Goal: Information Seeking & Learning: Learn about a topic

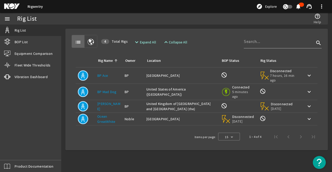
click at [110, 104] on link "[PERSON_NAME]" at bounding box center [108, 107] width 23 height 10
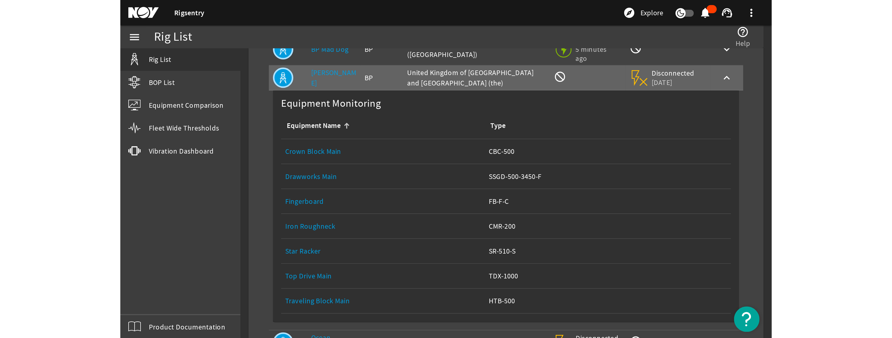
scroll to position [78, 0]
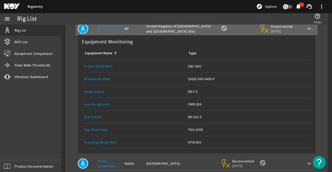
click at [100, 106] on link "Iron Roughneck" at bounding box center [97, 104] width 26 height 5
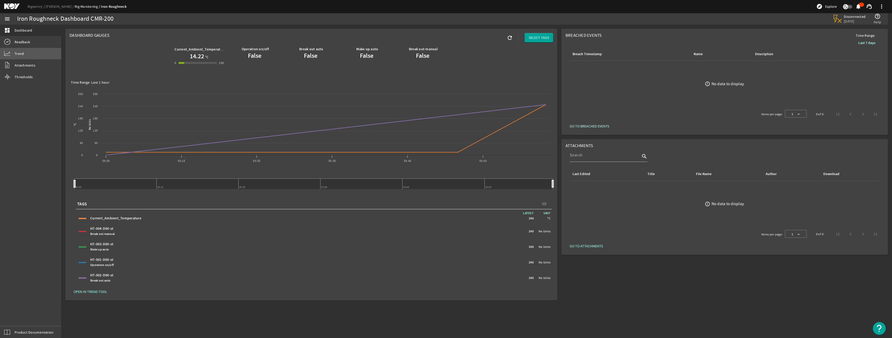
click at [21, 53] on span "Trend" at bounding box center [19, 53] width 9 height 5
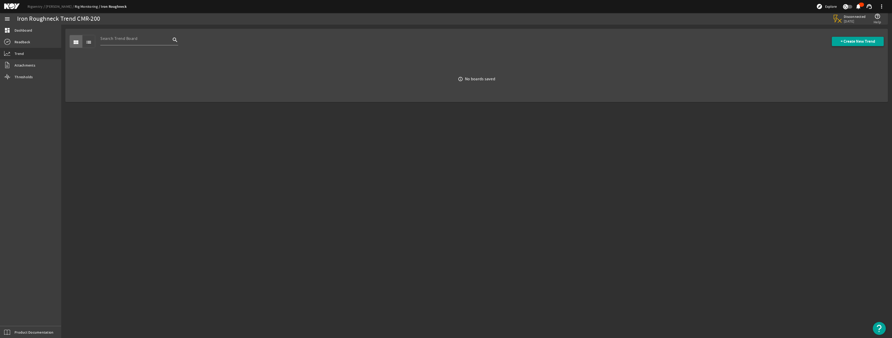
click at [332, 41] on span "+ Create New Trend" at bounding box center [858, 41] width 34 height 5
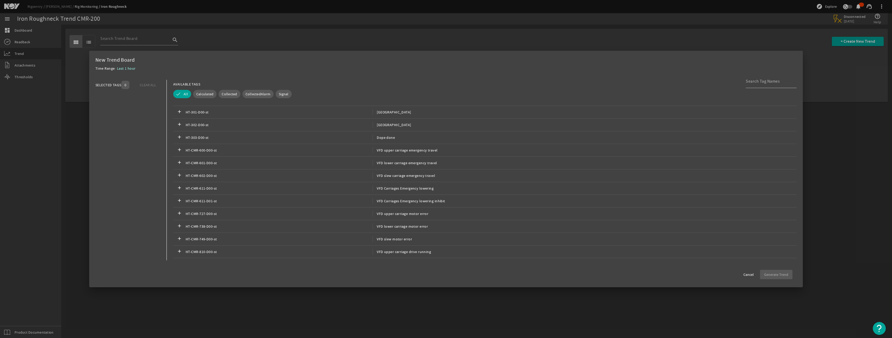
scroll to position [239, 0]
click at [332, 81] on input at bounding box center [769, 81] width 47 height 6
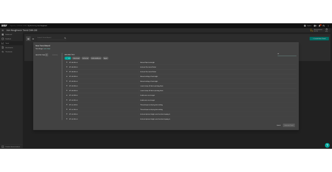
scroll to position [83, 0]
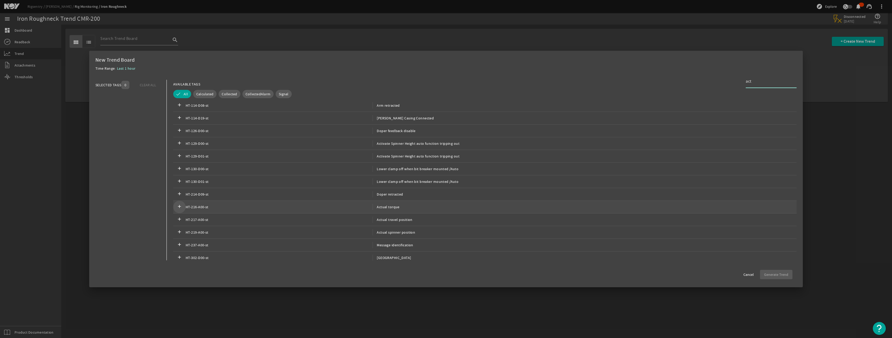
type input "act"
click at [178, 172] on mat-icon "add" at bounding box center [179, 207] width 6 height 6
click at [332, 172] on span "Generate Trend" at bounding box center [776, 274] width 24 height 5
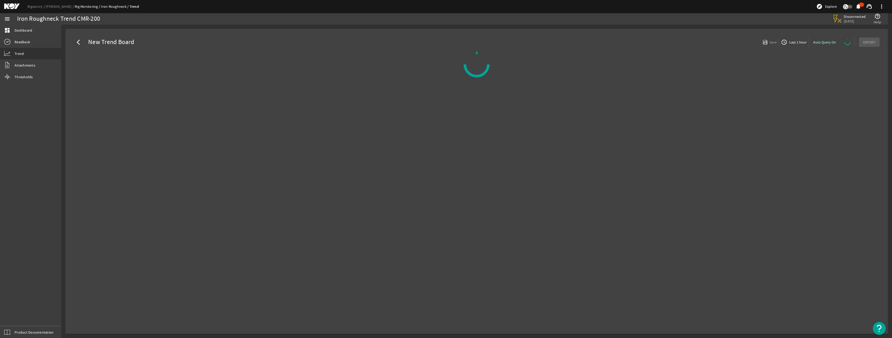
select select "ALL"
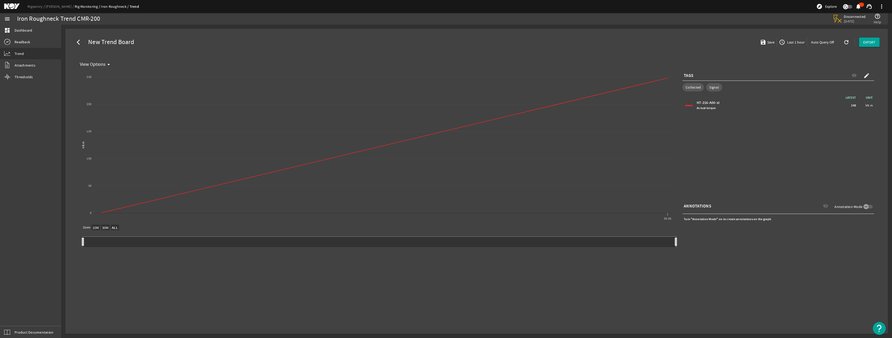
click at [332, 42] on span "Last 1 hour" at bounding box center [795, 42] width 18 height 5
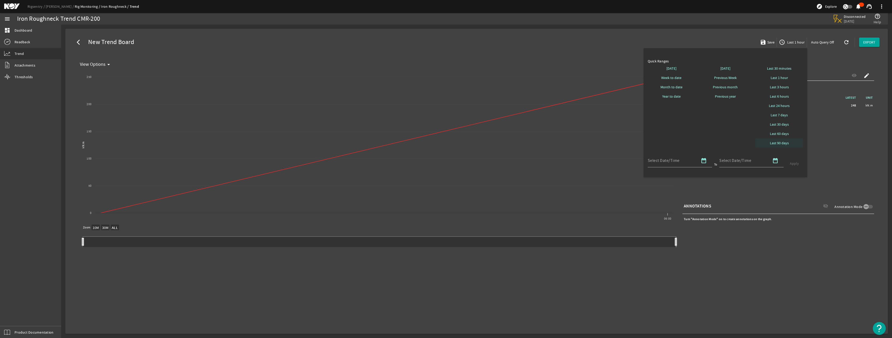
click at [332, 145] on span "Last 90 days" at bounding box center [779, 143] width 19 height 5
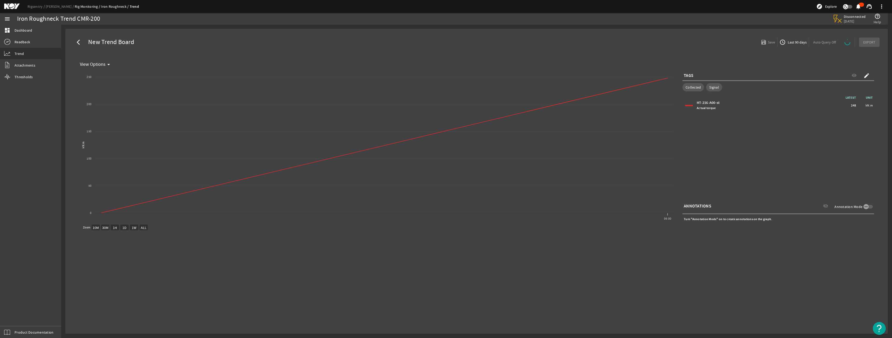
select select "ALL"
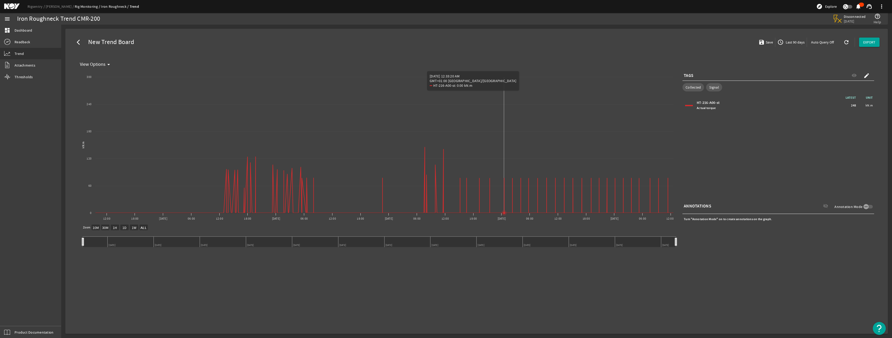
click at [332, 172] on icon "Chart title" at bounding box center [504, 213] width 2 height 2
click at [108, 64] on mat-icon "arrow_drop_down" at bounding box center [109, 64] width 6 height 6
click at [332, 172] on div at bounding box center [446, 169] width 892 height 338
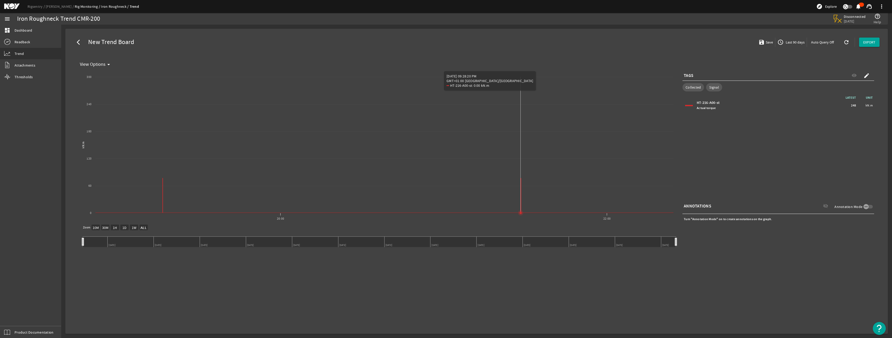
click at [332, 172] on icon "Chart title" at bounding box center [521, 213] width 2 height 2
click at [303, 165] on icon "Chart title" at bounding box center [384, 180] width 600 height 66
click at [107, 62] on mat-icon "arrow_drop_down" at bounding box center [109, 64] width 6 height 6
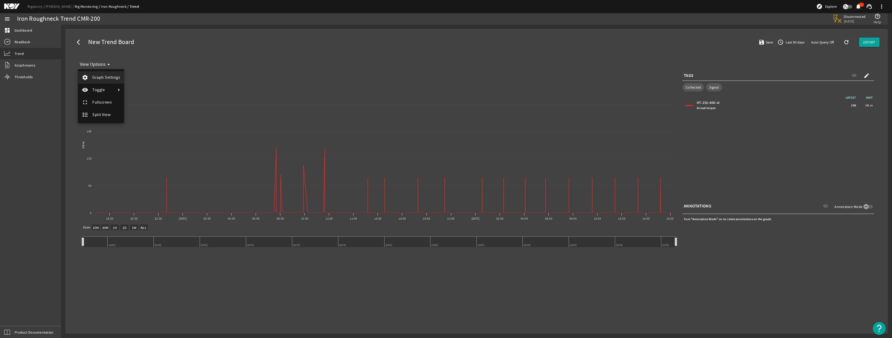
click at [108, 79] on span "Graph Settings" at bounding box center [106, 77] width 28 height 5
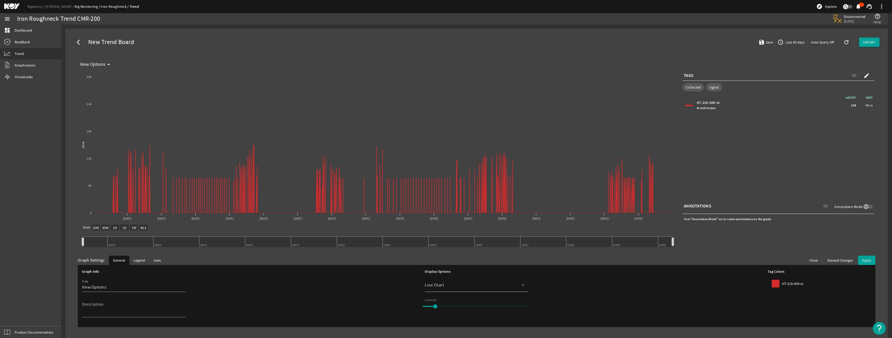
click at [332, 172] on icon at bounding box center [523, 285] width 6 height 6
click at [332, 172] on mat-option "Area Chart" at bounding box center [475, 313] width 104 height 12
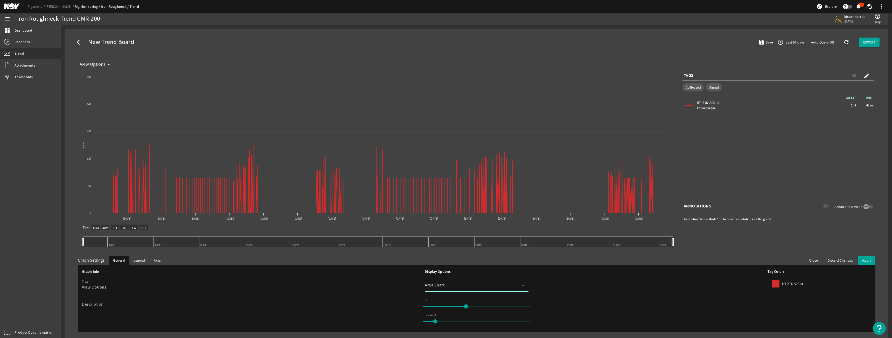
click at [332, 172] on icon at bounding box center [523, 285] width 6 height 6
click at [332, 172] on mat-option "Line Chart" at bounding box center [475, 300] width 104 height 12
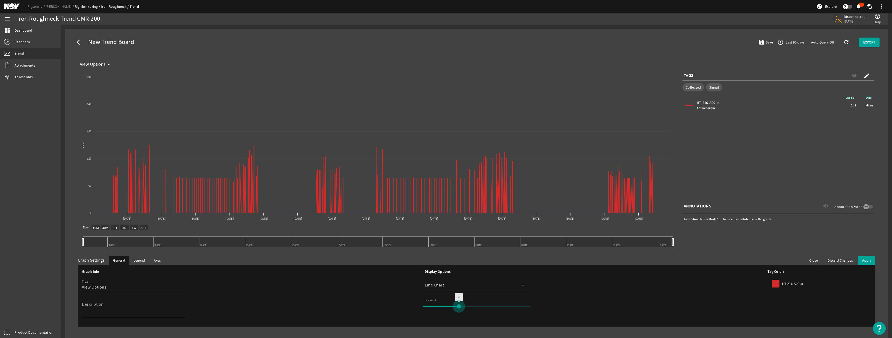
drag, startPoint x: 433, startPoint y: 306, endPoint x: 452, endPoint y: 306, distance: 18.9
click at [332, 172] on input "range" at bounding box center [476, 306] width 119 height 11
drag, startPoint x: 460, startPoint y: 308, endPoint x: 437, endPoint y: 308, distance: 23.1
type input "2"
click at [332, 172] on input "range" at bounding box center [476, 306] width 119 height 11
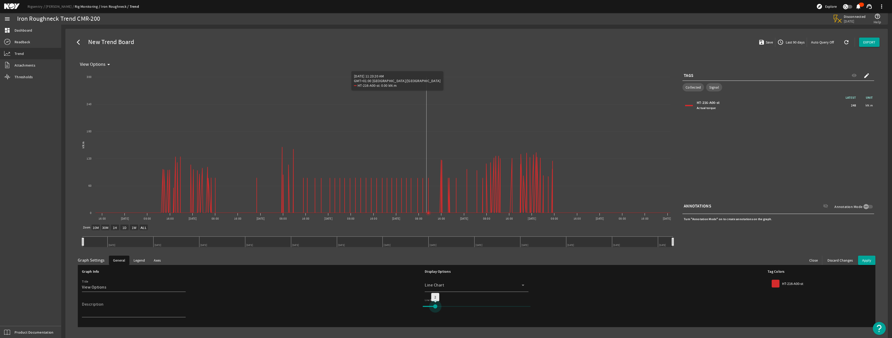
click at [332, 108] on rect "Chart title" at bounding box center [375, 147] width 595 height 156
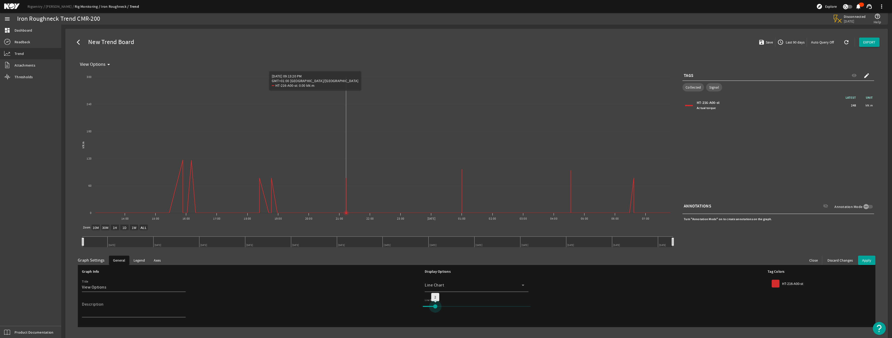
click at [332, 172] on icon "Chart title" at bounding box center [358, 186] width 627 height 53
click at [332, 172] on span "Close" at bounding box center [813, 260] width 9 height 5
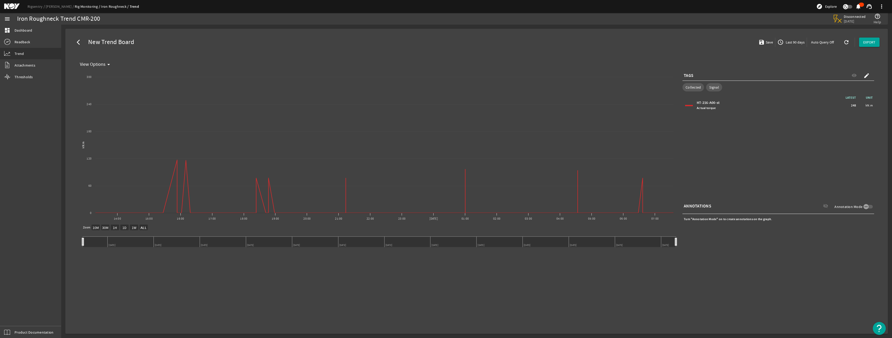
click at [332, 43] on span "Last 90 days" at bounding box center [795, 42] width 20 height 5
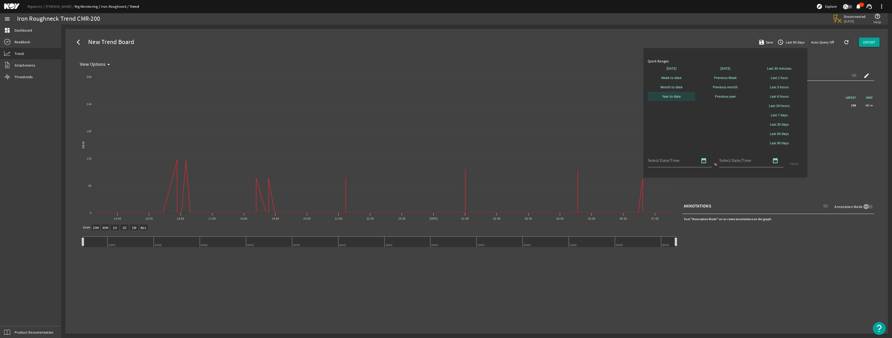
click at [332, 98] on span "Year to date" at bounding box center [671, 96] width 18 height 5
select select "10M"
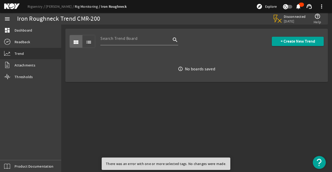
click at [164, 163] on div "There was an error with one or more selected tags. No changes were made." at bounding box center [165, 164] width 127 height 12
click at [281, 40] on span "+ Create New Trend" at bounding box center [298, 41] width 34 height 5
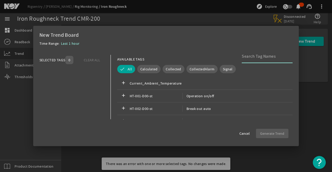
click at [251, 58] on input at bounding box center [265, 56] width 47 height 6
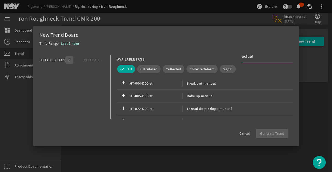
type input "actual"
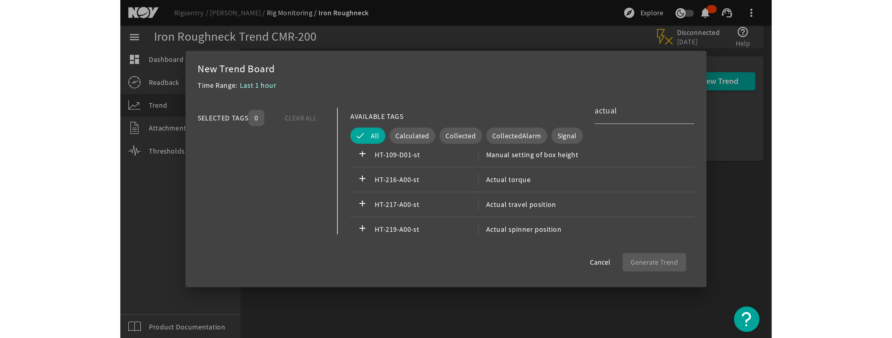
scroll to position [83, 0]
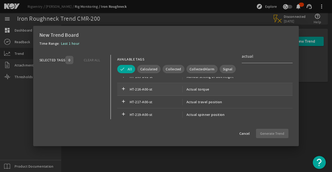
click at [140, 87] on span "HT-216-A00-st" at bounding box center [156, 89] width 53 height 6
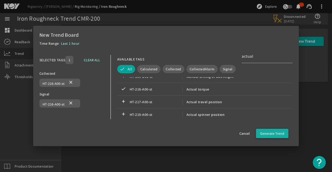
click at [273, 135] on span "Generate Trend" at bounding box center [272, 133] width 24 height 5
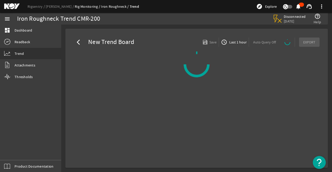
click at [242, 43] on span "Last 1 hour" at bounding box center [237, 42] width 18 height 5
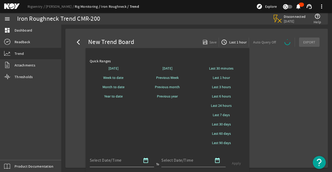
click at [144, 161] on mat-icon "date_range" at bounding box center [146, 161] width 6 height 6
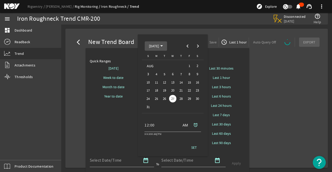
click at [167, 46] on span "Choose month and year" at bounding box center [156, 46] width 22 height 12
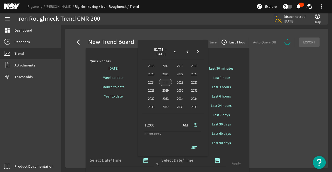
click at [164, 83] on span "2025" at bounding box center [165, 83] width 13 height 8
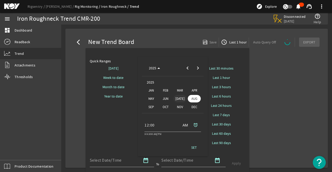
click at [178, 99] on span "[DATE]" at bounding box center [179, 99] width 13 height 8
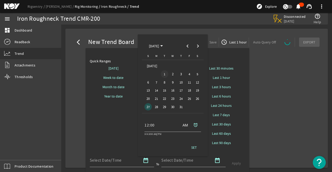
click at [164, 74] on span "1" at bounding box center [165, 75] width 8 height 8
click at [218, 163] on div at bounding box center [166, 86] width 332 height 172
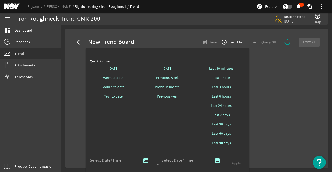
click at [217, 161] on mat-icon "date_range" at bounding box center [217, 161] width 6 height 6
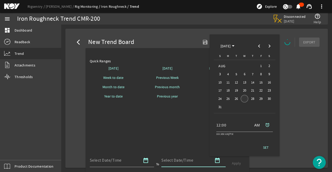
click at [244, 99] on span "27" at bounding box center [245, 99] width 8 height 8
click at [265, 147] on span "SET" at bounding box center [266, 147] width 6 height 5
type input "[DATE] 12:00 AM [GEOGRAPHIC_DATA]/[GEOGRAPHIC_DATA]"
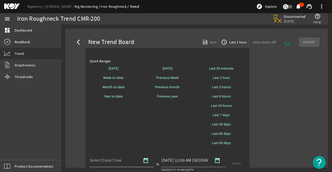
click at [143, 162] on mat-icon "date_range" at bounding box center [146, 161] width 6 height 6
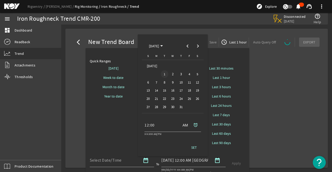
click at [164, 73] on span "1" at bounding box center [165, 75] width 8 height 8
click at [193, 147] on span "SET" at bounding box center [194, 147] width 6 height 5
type input "[DATE] 12:00 AM [GEOGRAPHIC_DATA]/[GEOGRAPHIC_DATA]"
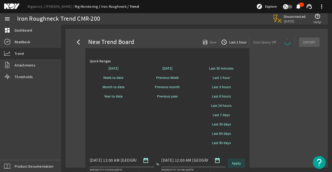
click at [236, 164] on span "Apply" at bounding box center [236, 163] width 9 height 5
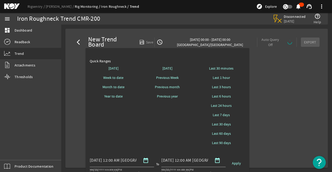
click at [19, 64] on div at bounding box center [166, 86] width 332 height 172
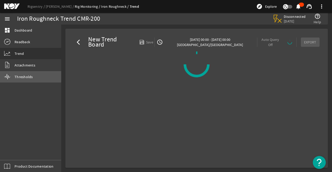
click at [18, 75] on span "Thresholds" at bounding box center [24, 76] width 18 height 5
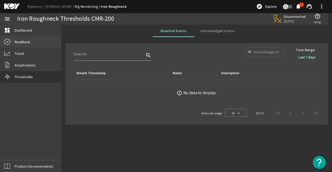
click at [24, 40] on span "Readback" at bounding box center [23, 41] width 16 height 5
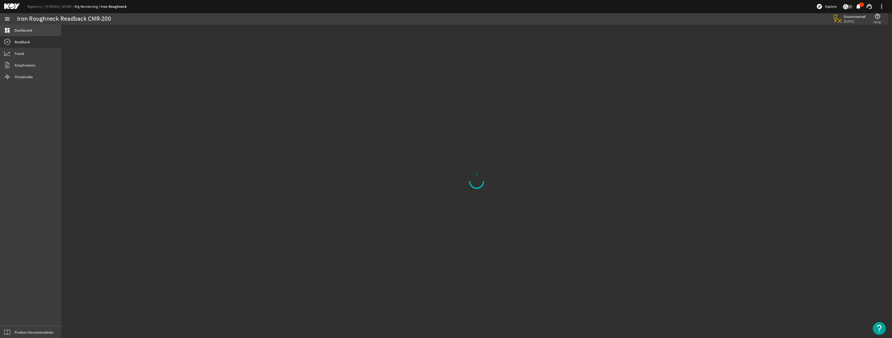
click at [18, 30] on span "Dashboard" at bounding box center [24, 30] width 18 height 5
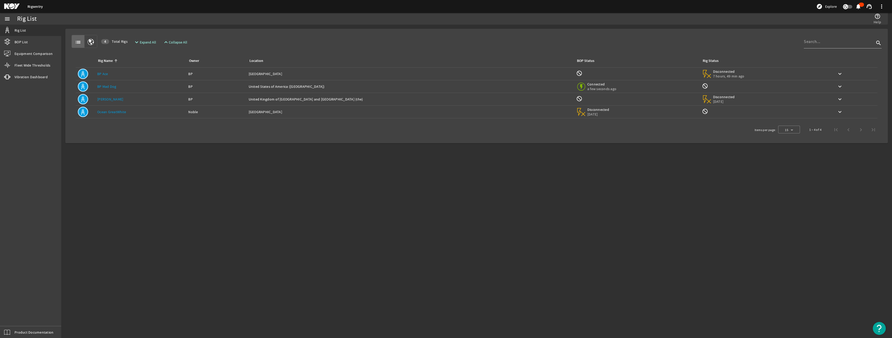
click at [108, 100] on link "[PERSON_NAME]" at bounding box center [110, 99] width 26 height 5
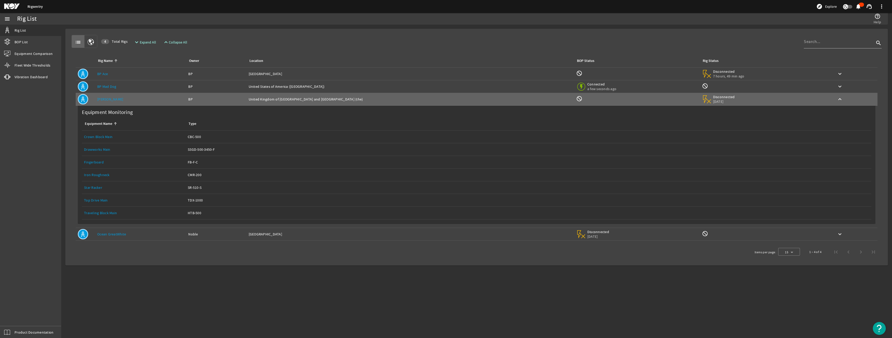
click at [96, 176] on link "Iron Roughneck" at bounding box center [97, 175] width 26 height 5
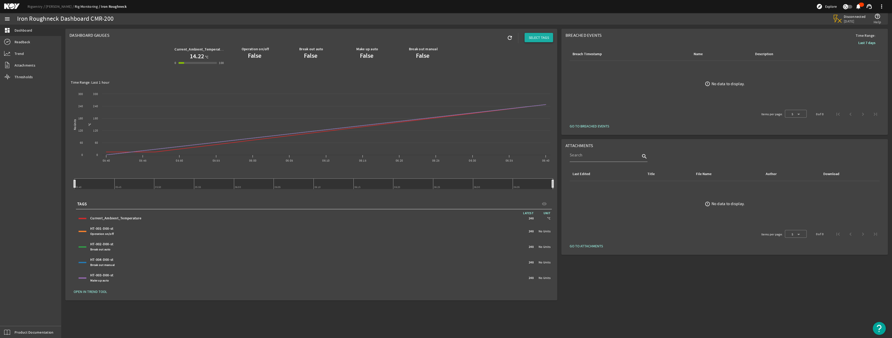
click at [541, 36] on span "SELECT TAGS" at bounding box center [539, 37] width 20 height 5
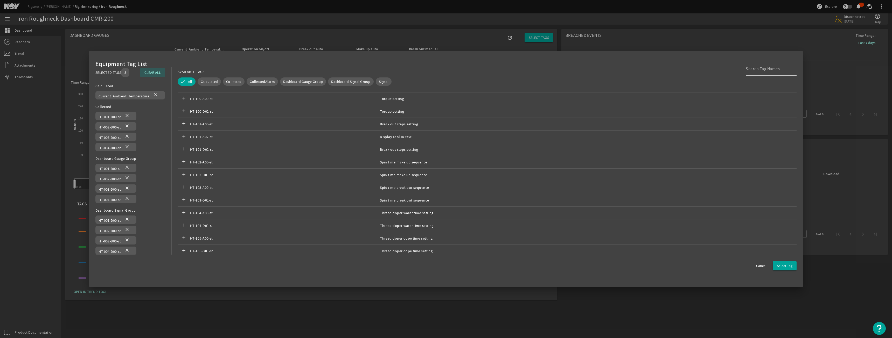
scroll to position [95, 0]
click at [186, 96] on mat-icon "add" at bounding box center [184, 96] width 6 height 6
click at [185, 108] on mat-icon "add" at bounding box center [184, 109] width 6 height 6
click at [749, 70] on input at bounding box center [769, 69] width 47 height 6
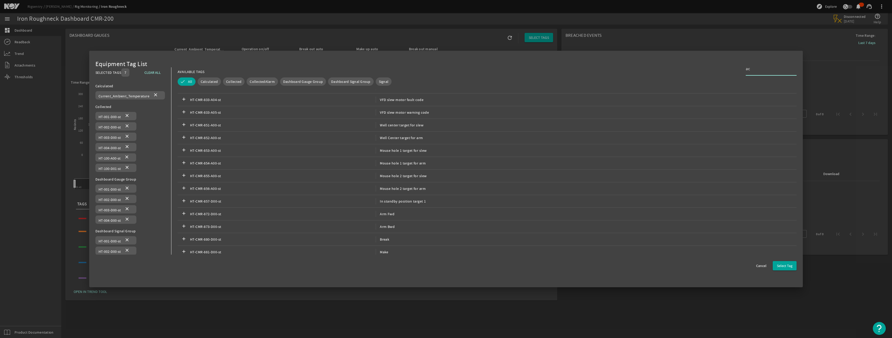
scroll to position [72, 0]
type input "actu"
click at [185, 189] on mat-icon "add" at bounding box center [184, 189] width 6 height 6
click at [341, 47] on div at bounding box center [446, 169] width 892 height 338
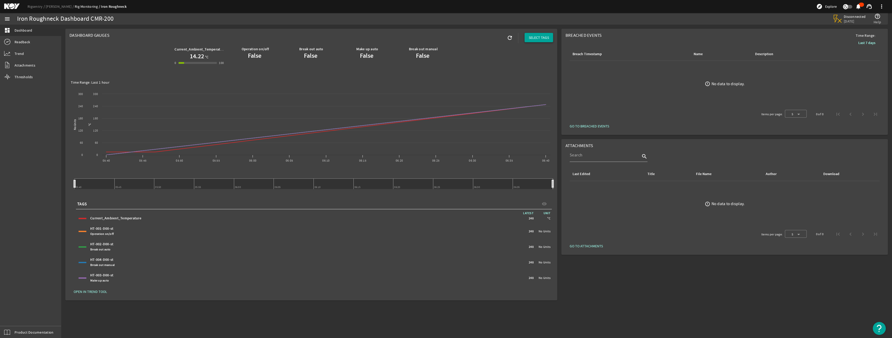
click at [536, 38] on span "SELECT TAGS" at bounding box center [539, 37] width 20 height 5
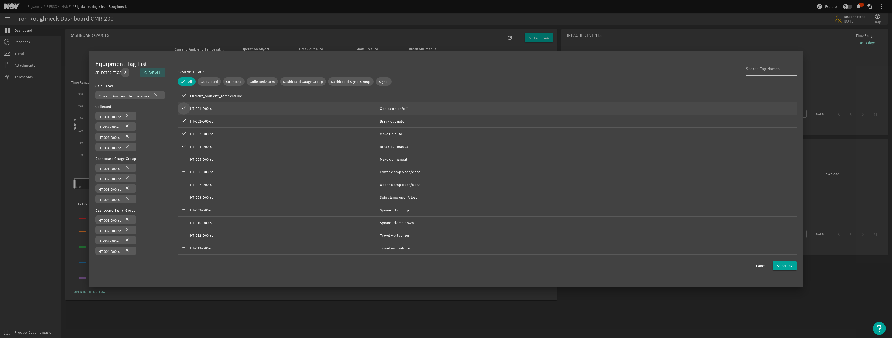
click at [187, 111] on mat-icon "check" at bounding box center [184, 109] width 6 height 6
click at [186, 121] on mat-icon "check" at bounding box center [184, 121] width 6 height 6
click at [183, 133] on mat-icon "check" at bounding box center [184, 134] width 6 height 6
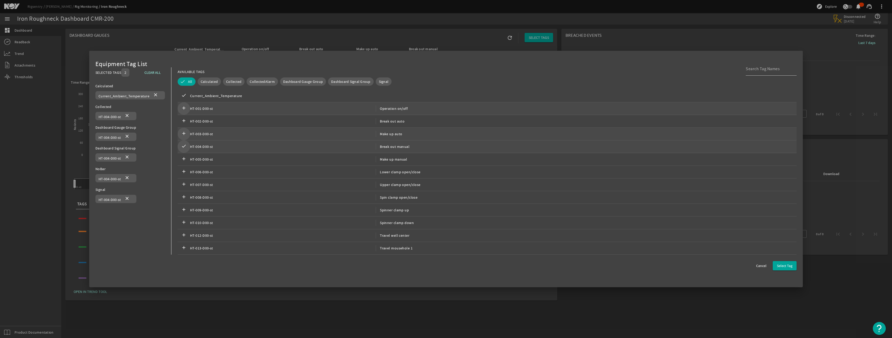
click at [181, 145] on mat-icon "check" at bounding box center [184, 147] width 6 height 6
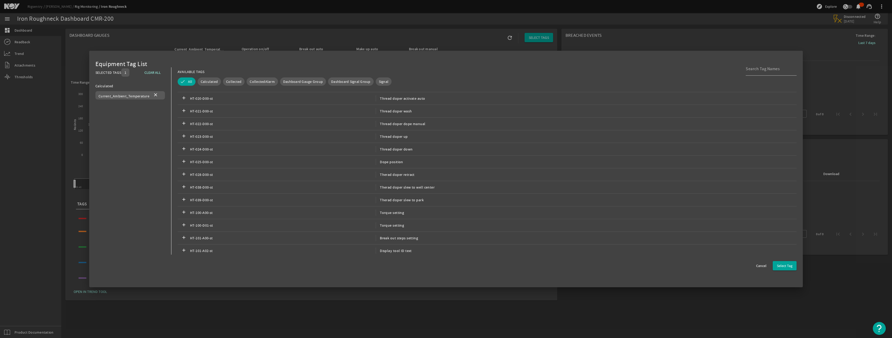
scroll to position [78, 0]
click at [182, 214] on mat-icon "add" at bounding box center [184, 214] width 6 height 6
click at [181, 226] on mat-icon "add" at bounding box center [184, 227] width 6 height 6
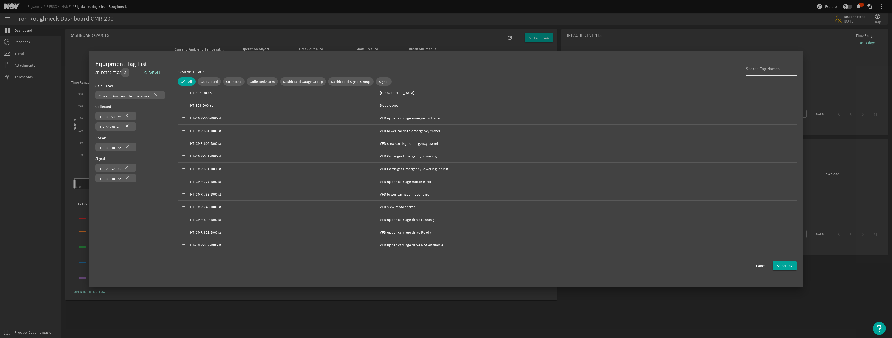
click at [772, 73] on div at bounding box center [769, 68] width 47 height 13
type input "actu"
click at [182, 189] on mat-icon "add" at bounding box center [184, 189] width 6 height 6
click at [784, 266] on span "Select Tag" at bounding box center [785, 265] width 16 height 5
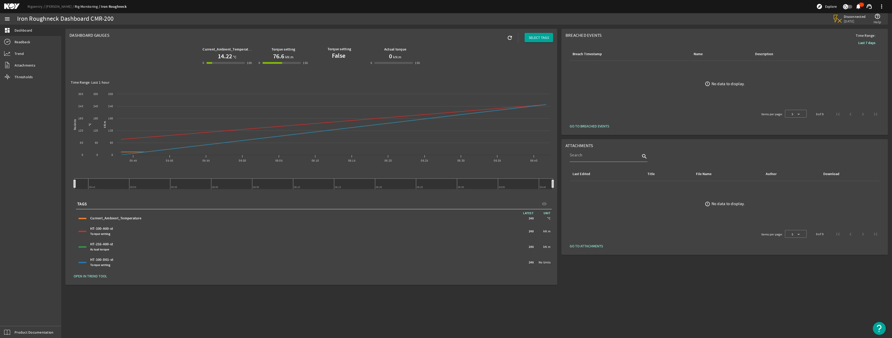
click at [583, 246] on span "GO TO ATTACHMENTS" at bounding box center [586, 246] width 33 height 5
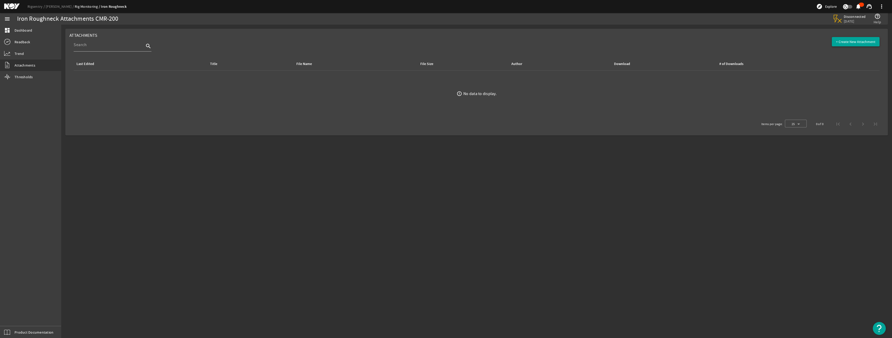
click at [844, 40] on span "+ Create New Attachment" at bounding box center [855, 41] width 39 height 5
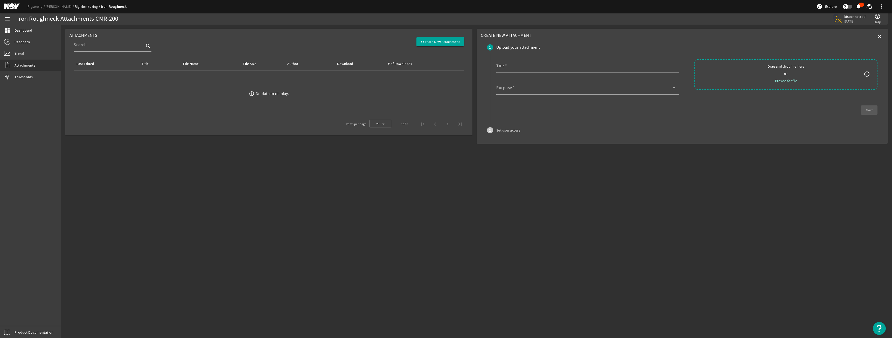
click at [879, 35] on mat-icon "close" at bounding box center [879, 36] width 6 height 6
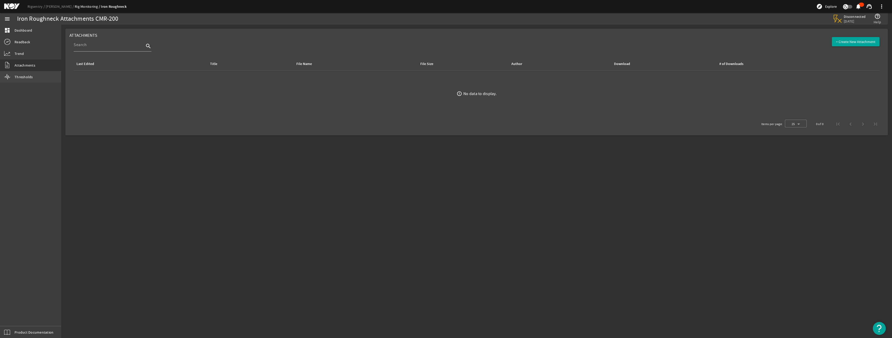
click at [31, 78] on span "Thresholds" at bounding box center [24, 76] width 18 height 5
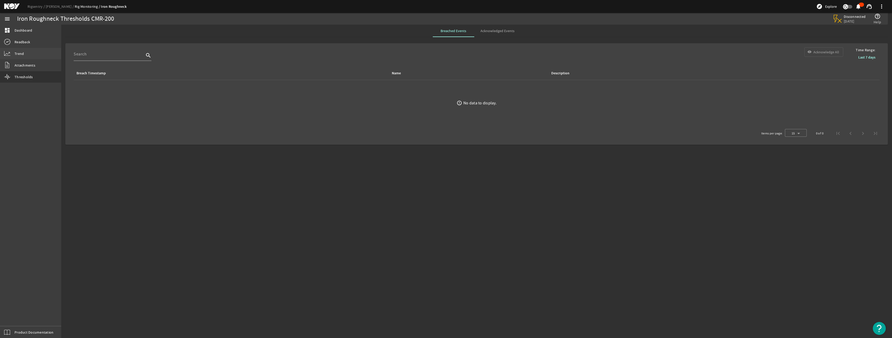
click at [18, 52] on span "Trend" at bounding box center [19, 53] width 9 height 5
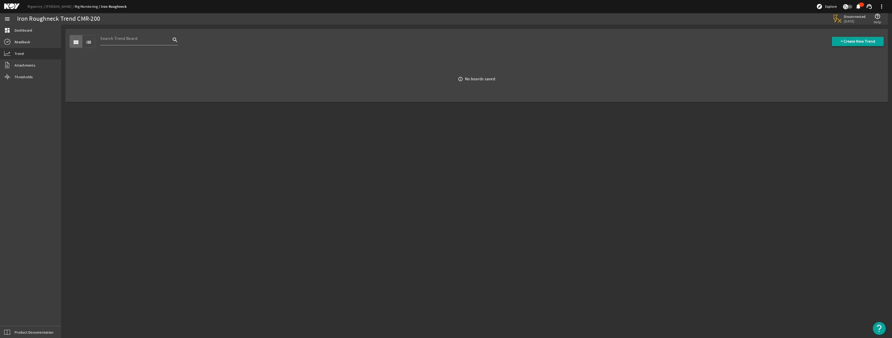
click at [845, 41] on span "+ Create New Trend" at bounding box center [858, 41] width 34 height 5
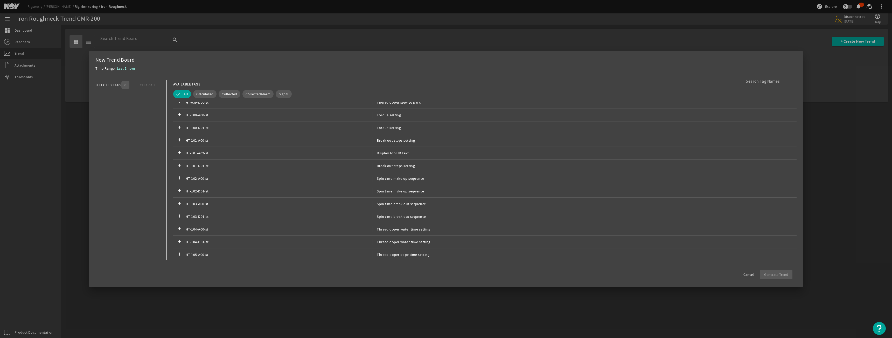
scroll to position [86, 0]
click at [179, 117] on mat-icon "add" at bounding box center [179, 117] width 6 height 6
click at [179, 127] on mat-icon "add" at bounding box center [179, 130] width 6 height 6
click at [762, 82] on input at bounding box center [769, 81] width 47 height 6
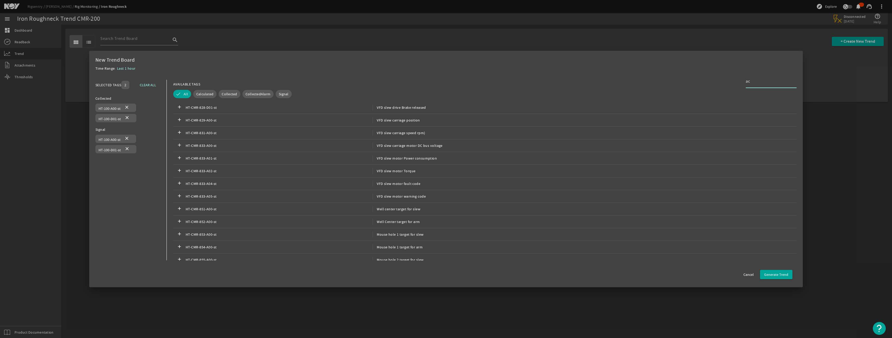
scroll to position [83, 0]
type input "act"
click at [178, 205] on mat-icon "add" at bounding box center [179, 207] width 6 height 6
click at [778, 276] on span "Generate Trend" at bounding box center [776, 274] width 24 height 5
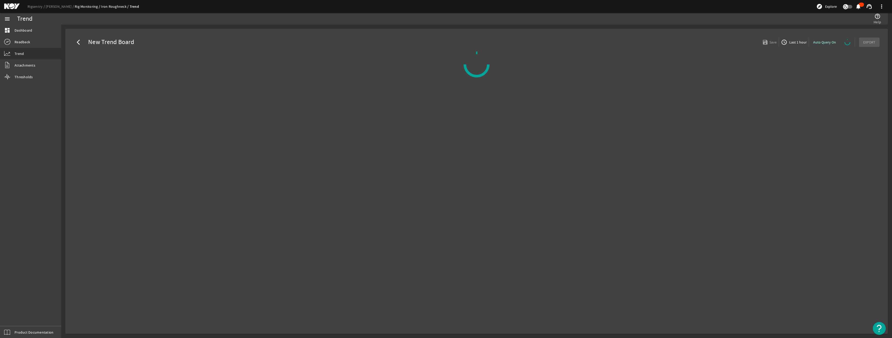
select select "ALL"
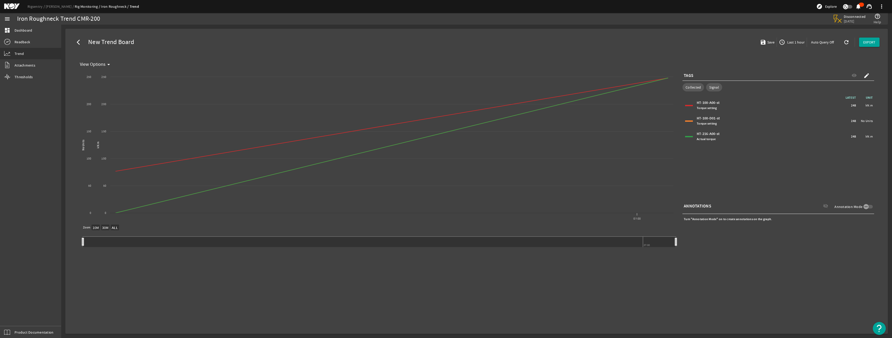
click at [798, 42] on span "Last 1 hour" at bounding box center [795, 42] width 18 height 5
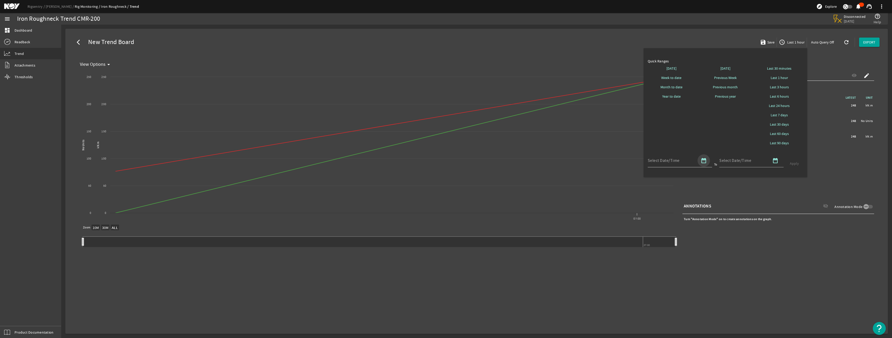
click at [706, 163] on mat-icon "date_range" at bounding box center [704, 161] width 6 height 6
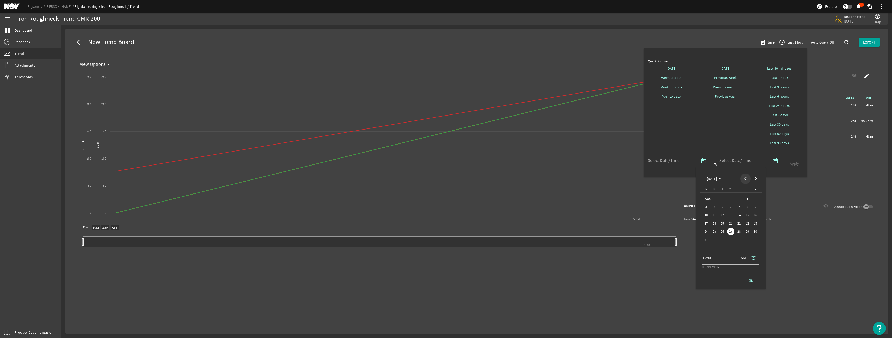
click at [746, 179] on span "Previous month" at bounding box center [745, 179] width 10 height 10
click at [723, 206] on span "1" at bounding box center [723, 207] width 8 height 8
drag, startPoint x: 752, startPoint y: 281, endPoint x: 752, endPoint y: 272, distance: 9.1
click at [752, 281] on span "SET" at bounding box center [752, 280] width 6 height 5
type input "[DATE] 12:00 AM [GEOGRAPHIC_DATA]/[GEOGRAPHIC_DATA]"
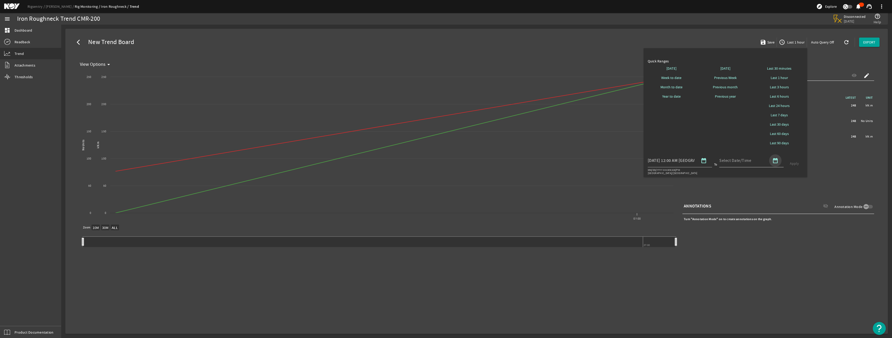
click at [776, 161] on mat-icon "date_range" at bounding box center [775, 161] width 6 height 6
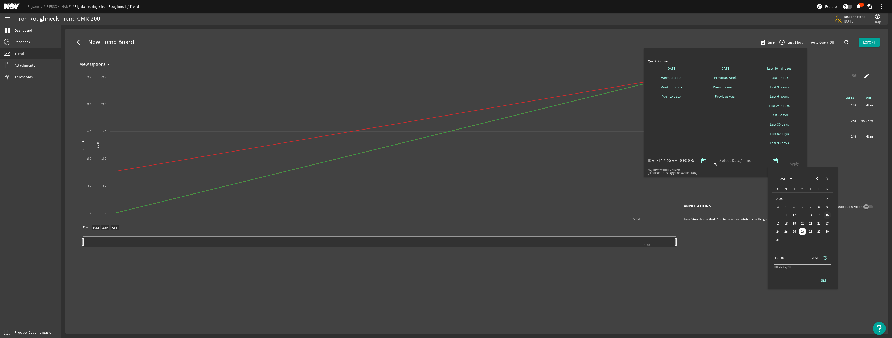
click at [827, 216] on span "16" at bounding box center [828, 216] width 8 height 8
click at [824, 280] on span "SET" at bounding box center [824, 280] width 6 height 5
type input "08/16/2025 12:00 AM Europe/London"
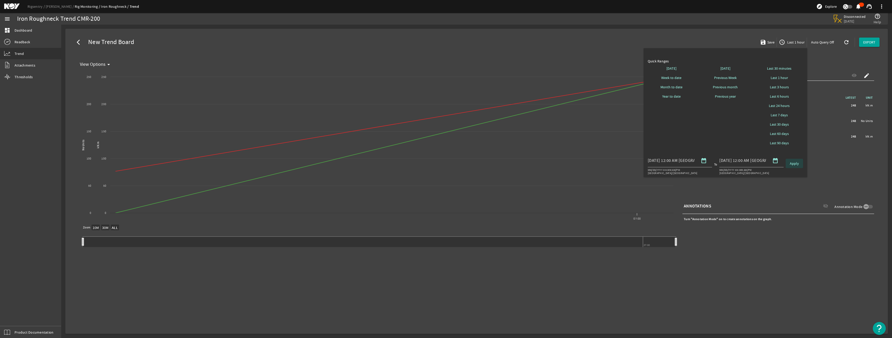
click at [796, 164] on span "Apply" at bounding box center [794, 163] width 9 height 5
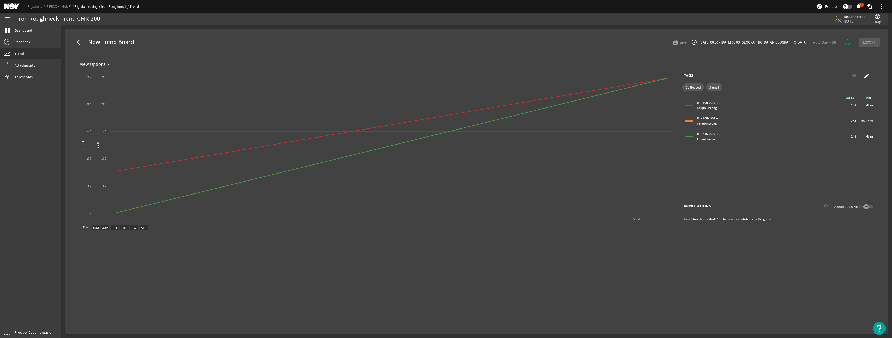
select select "ALL"
